Goal: Task Accomplishment & Management: Manage account settings

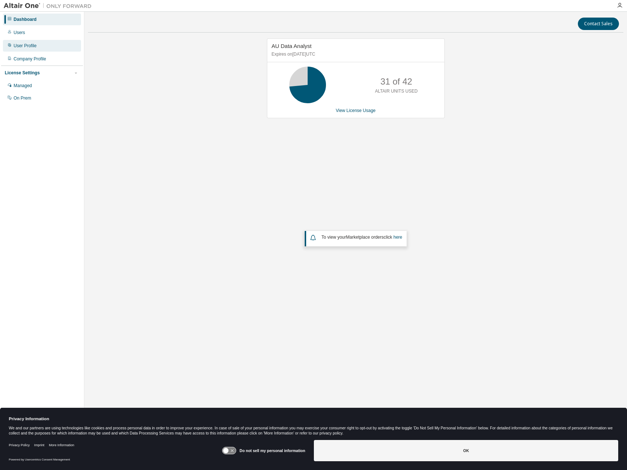
click at [30, 48] on div "User Profile" at bounding box center [25, 46] width 23 height 6
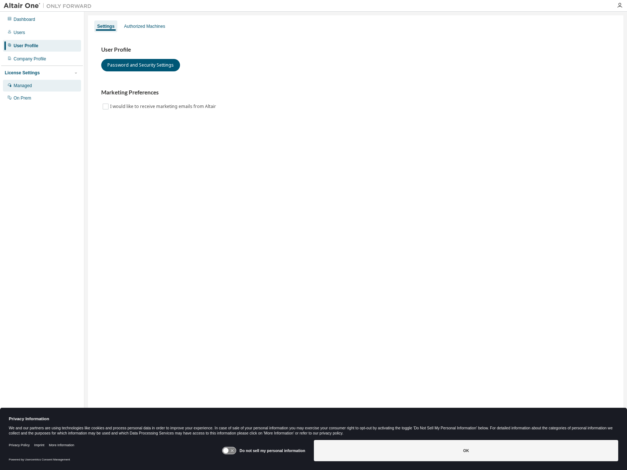
click at [27, 85] on div "Managed" at bounding box center [23, 86] width 18 height 6
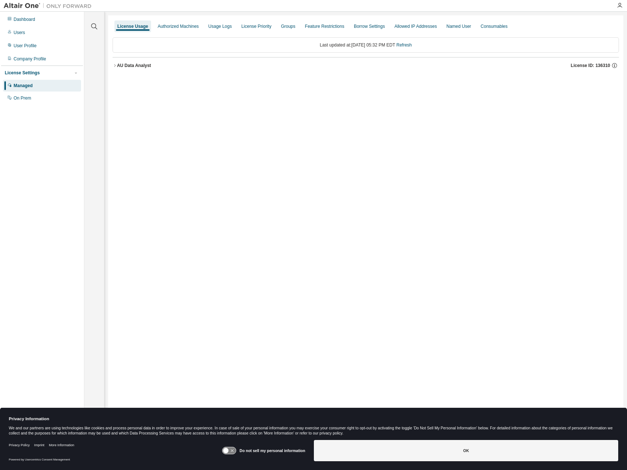
click at [115, 63] on button "AU Data Analyst License ID: 136310" at bounding box center [365, 66] width 506 height 16
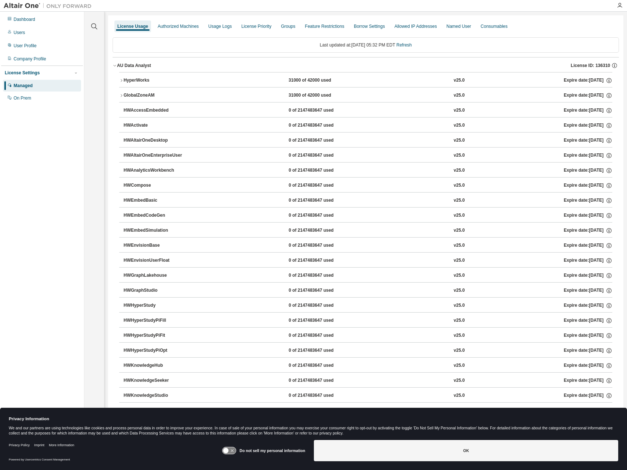
click at [116, 66] on icon "button" at bounding box center [114, 65] width 4 height 4
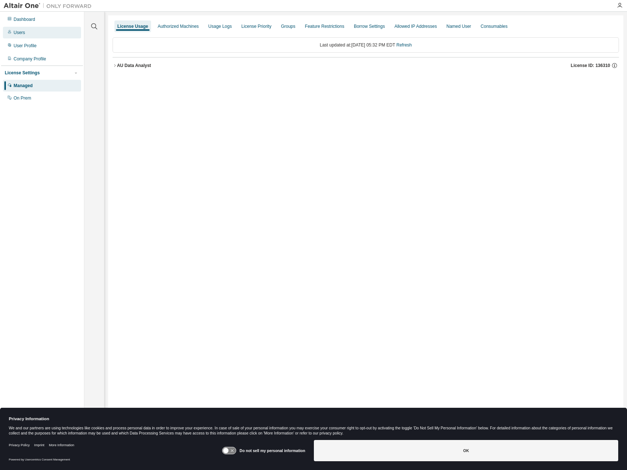
click at [37, 32] on div "Users" at bounding box center [42, 33] width 78 height 12
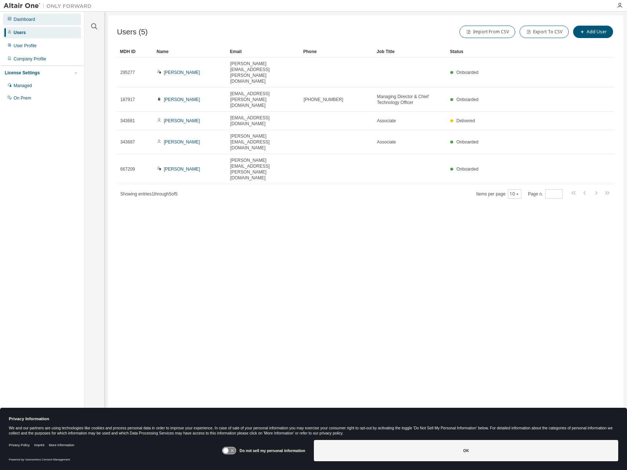
click at [37, 22] on div "Dashboard" at bounding box center [42, 20] width 78 height 12
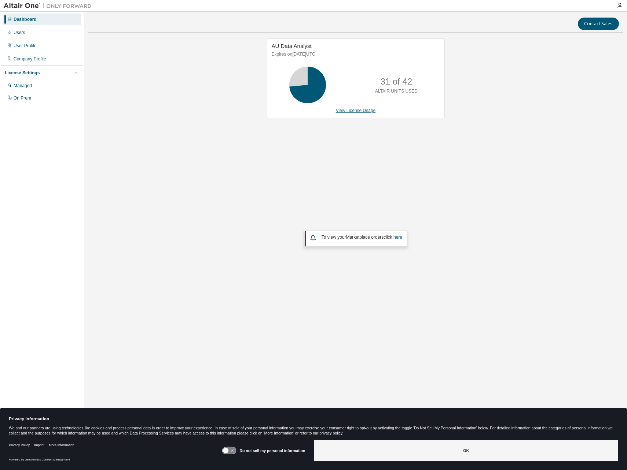
click at [354, 110] on link "View License Usage" at bounding box center [356, 110] width 40 height 5
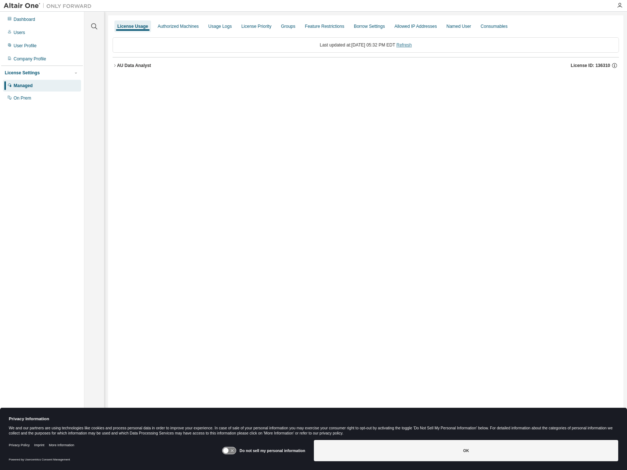
click at [411, 46] on link "Refresh" at bounding box center [403, 45] width 15 height 5
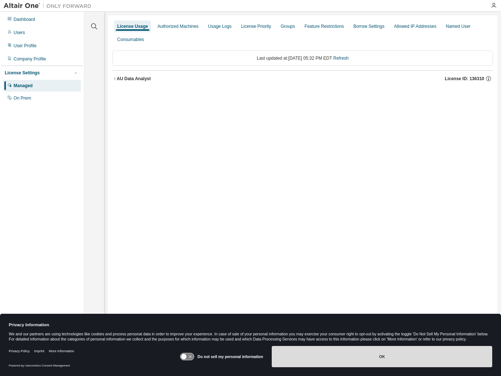
click at [429, 355] on button "OK" at bounding box center [382, 356] width 221 height 21
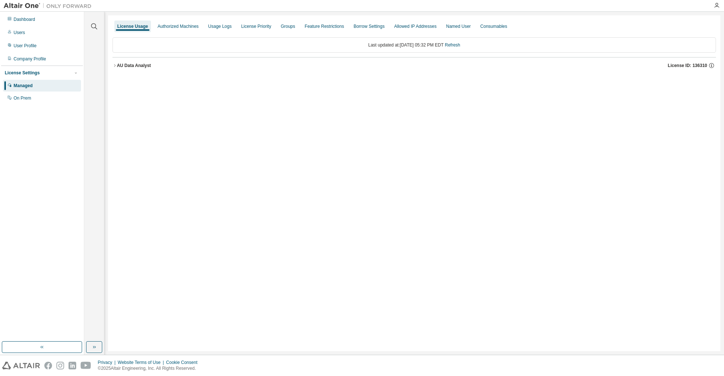
click at [122, 64] on div "AU Data Analyst" at bounding box center [134, 66] width 34 height 6
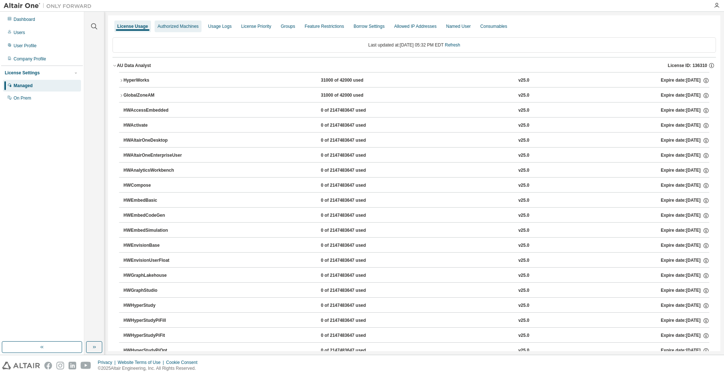
click at [185, 27] on div "Authorized Machines" at bounding box center [178, 26] width 41 height 6
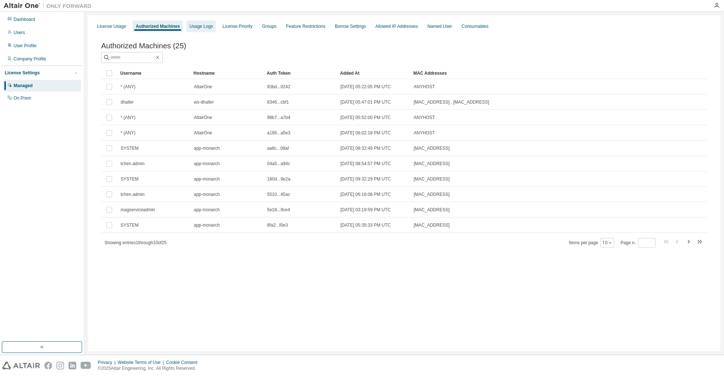
click at [204, 27] on div "Usage Logs" at bounding box center [200, 26] width 23 height 6
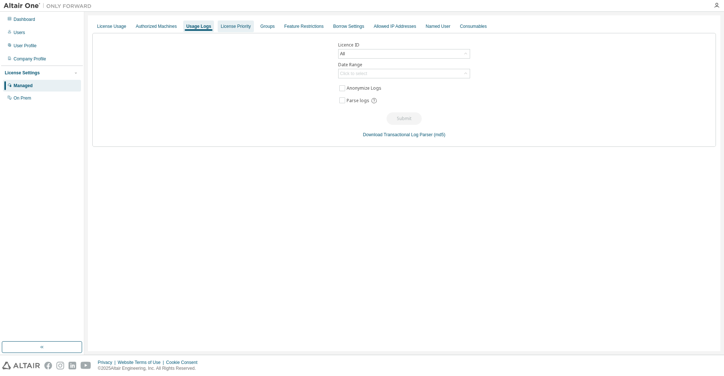
click at [230, 29] on div "License Priority" at bounding box center [236, 26] width 30 height 6
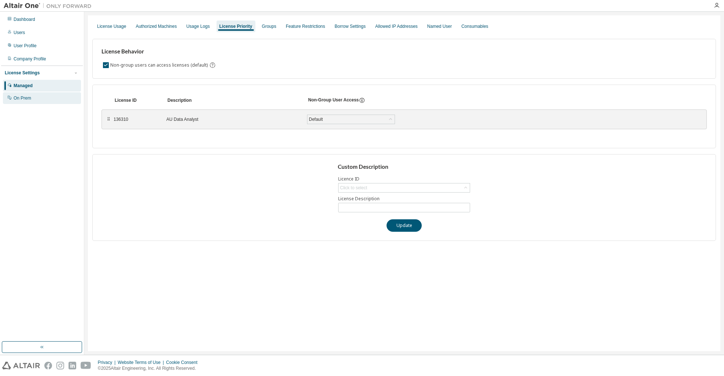
click at [42, 99] on div "On Prem" at bounding box center [42, 98] width 78 height 12
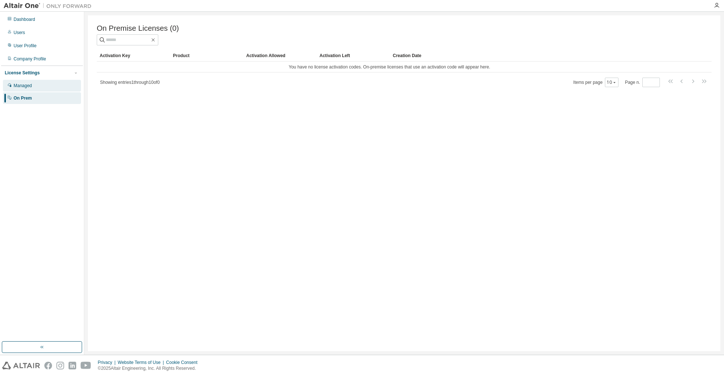
click at [45, 88] on div "Managed" at bounding box center [42, 86] width 78 height 12
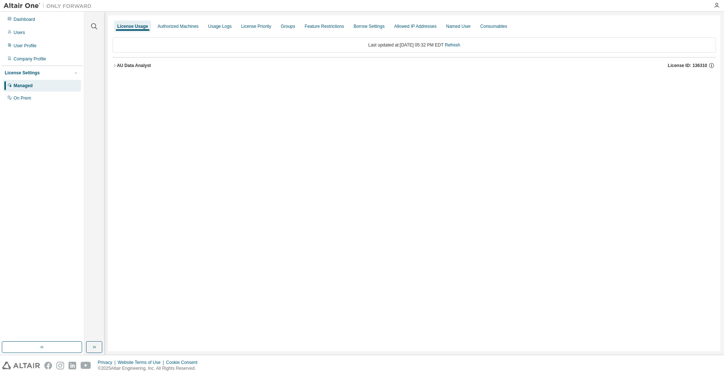
click at [621, 252] on div "License Usage Authorized Machines Usage Logs License Priority Groups Feature Re…" at bounding box center [414, 183] width 612 height 336
click at [612, 303] on div "License Usage Authorized Machines Usage Logs License Priority Groups Feature Re…" at bounding box center [414, 183] width 612 height 336
